Goal: Check status: Check status

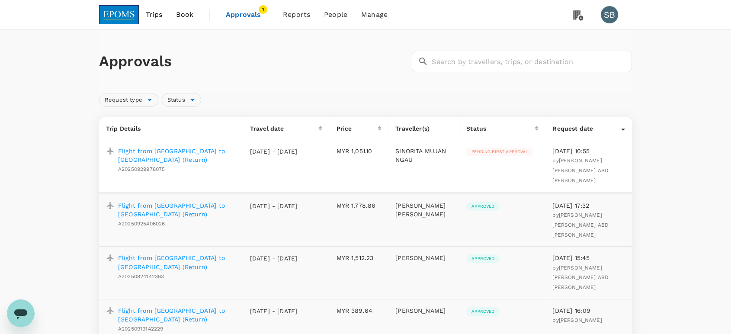
click at [253, 17] on span "Approvals" at bounding box center [247, 15] width 43 height 10
click at [124, 12] on img at bounding box center [119, 14] width 40 height 19
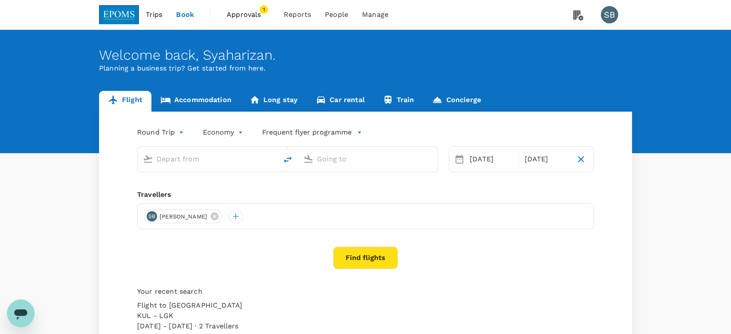
type input "Kuala Lumpur Intl ([GEOGRAPHIC_DATA])"
type input "Langkawi Intl (LGK)"
type input "Kuala Lumpur Intl ([GEOGRAPHIC_DATA])"
type input "Langkawi Intl (LGK)"
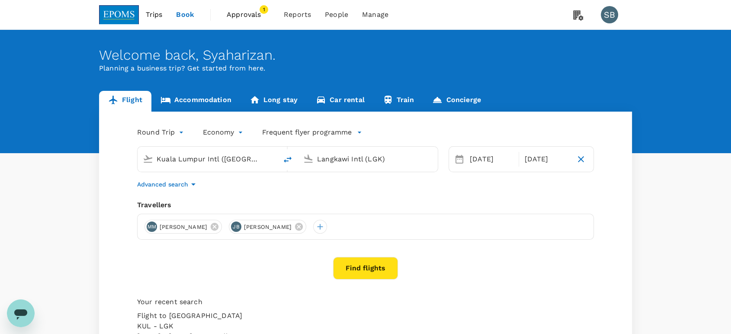
click at [238, 16] on span "Approvals" at bounding box center [248, 15] width 43 height 10
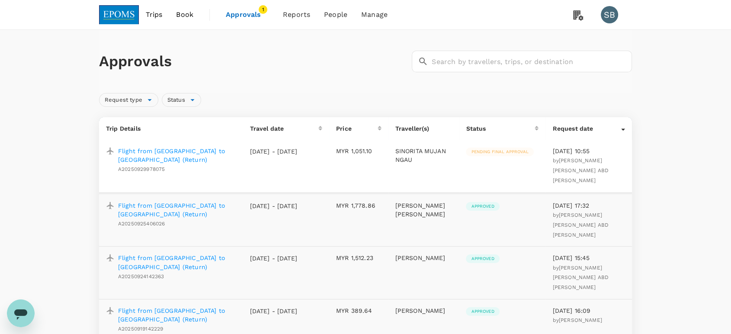
click at [193, 152] on p "Flight from [GEOGRAPHIC_DATA] to [GEOGRAPHIC_DATA] (Return)" at bounding box center [177, 155] width 118 height 17
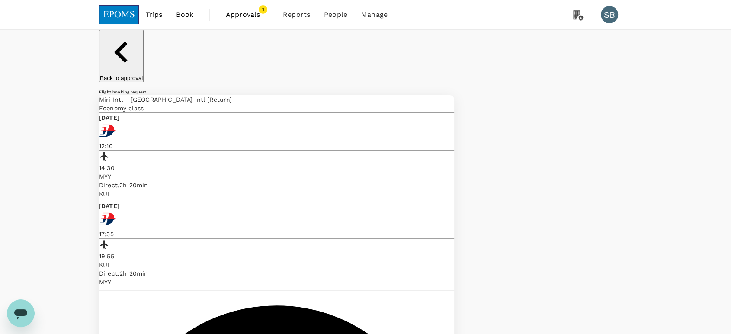
click at [239, 17] on span "Approvals" at bounding box center [247, 15] width 43 height 10
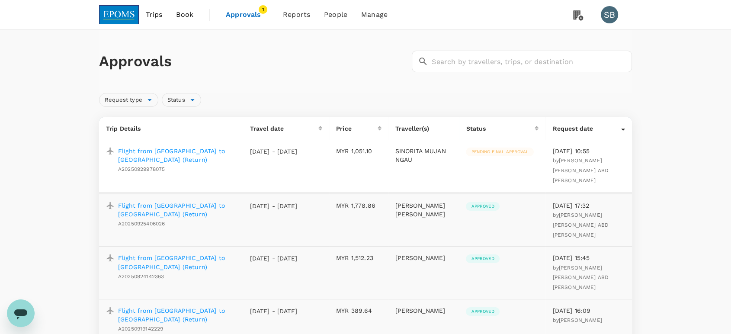
click at [205, 149] on p "Flight from [GEOGRAPHIC_DATA] to [GEOGRAPHIC_DATA] (Return)" at bounding box center [177, 155] width 118 height 17
